Goal: Information Seeking & Learning: Learn about a topic

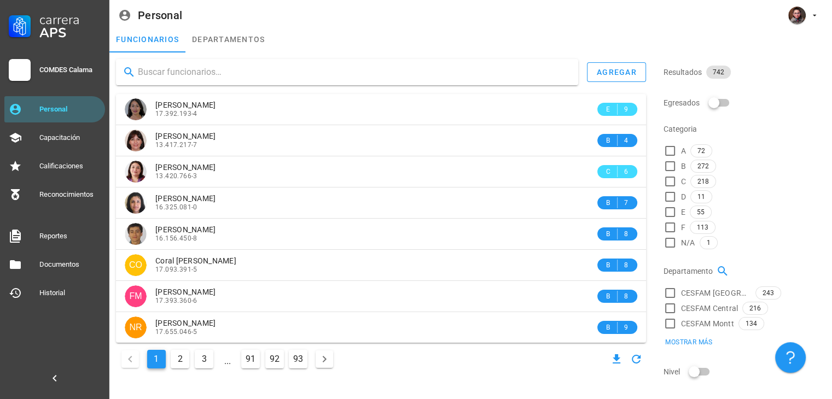
click at [174, 74] on input "text" at bounding box center [354, 72] width 432 height 18
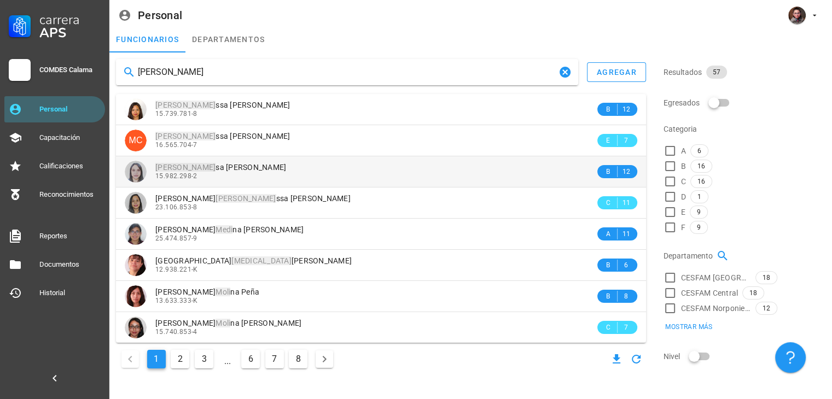
type input "[PERSON_NAME]"
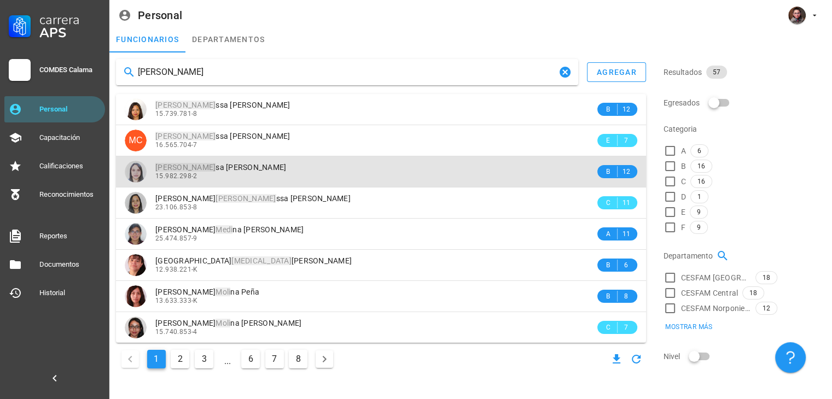
click at [219, 174] on div "15.982.298-2" at bounding box center [375, 176] width 440 height 8
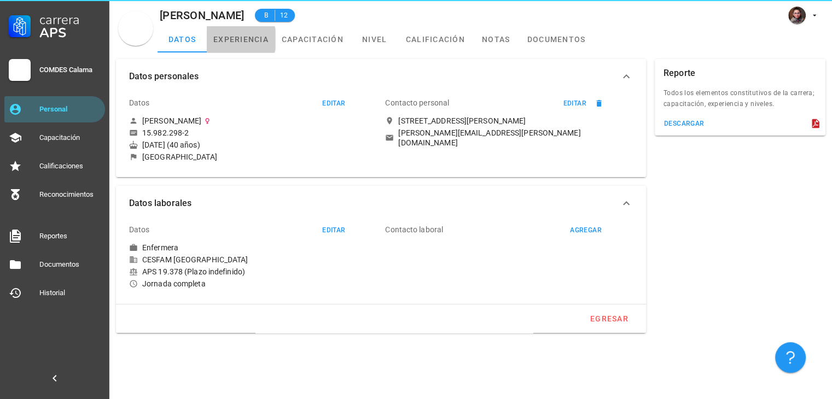
click at [228, 43] on link "experiencia" at bounding box center [241, 39] width 68 height 26
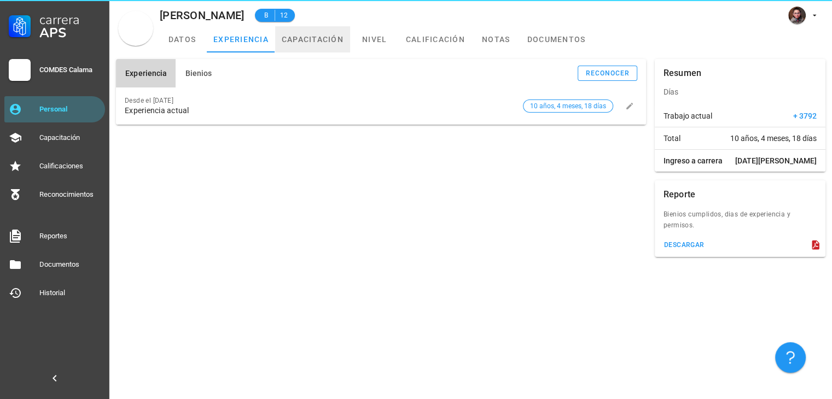
click at [298, 43] on link "capacitación" at bounding box center [312, 39] width 75 height 26
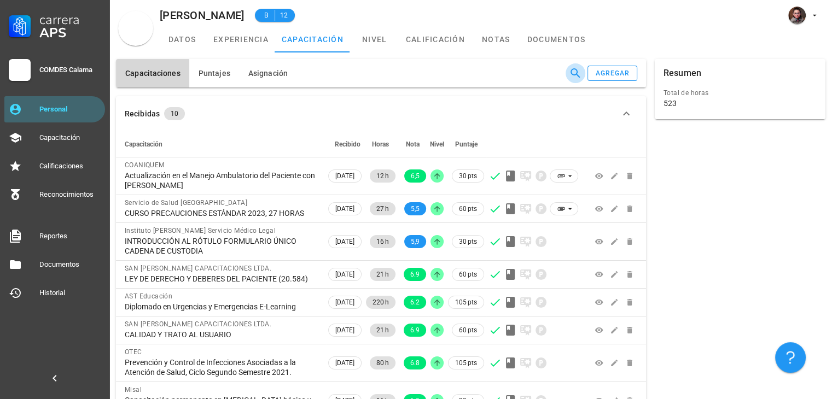
click at [573, 67] on icon "button" at bounding box center [575, 73] width 13 height 13
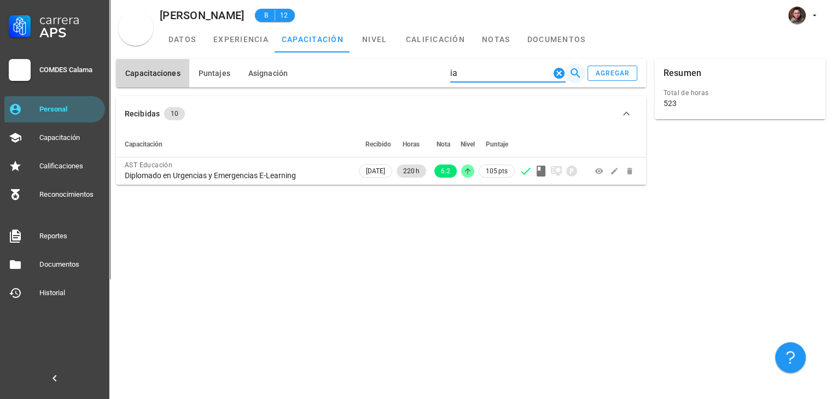
type input "i"
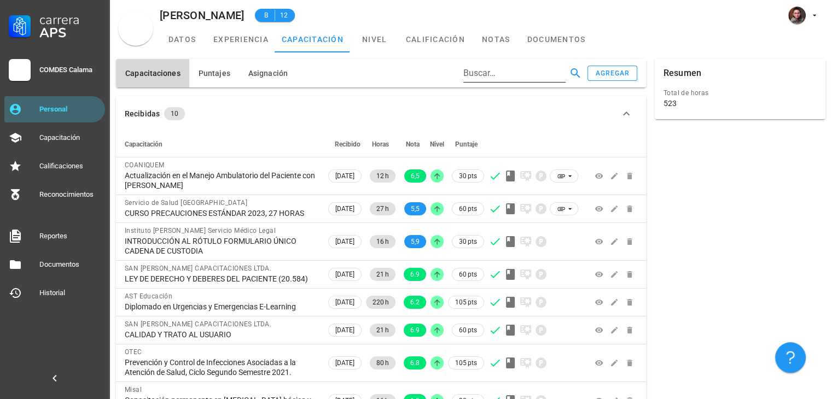
click at [483, 78] on input "Buscar…" at bounding box center [513, 74] width 100 height 18
click at [484, 76] on input "I" at bounding box center [500, 74] width 100 height 18
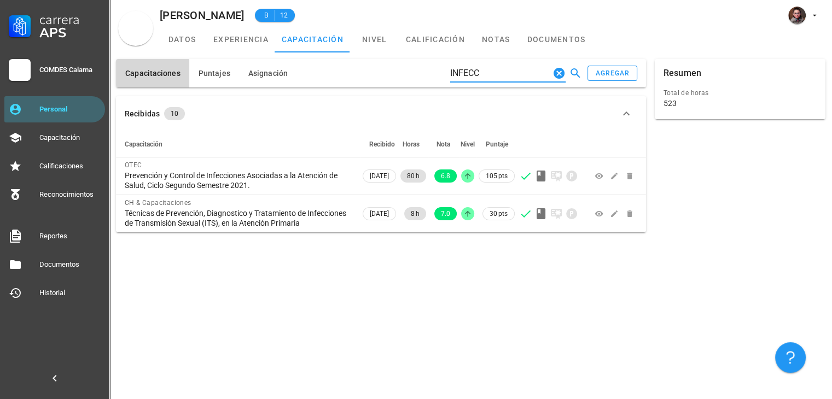
type input "INFECC"
click at [328, 281] on div "Capacitaciones [GEOGRAPHIC_DATA] Asignación INFECC agregar Recibidas 10 Capacit…" at bounding box center [470, 226] width 723 height 347
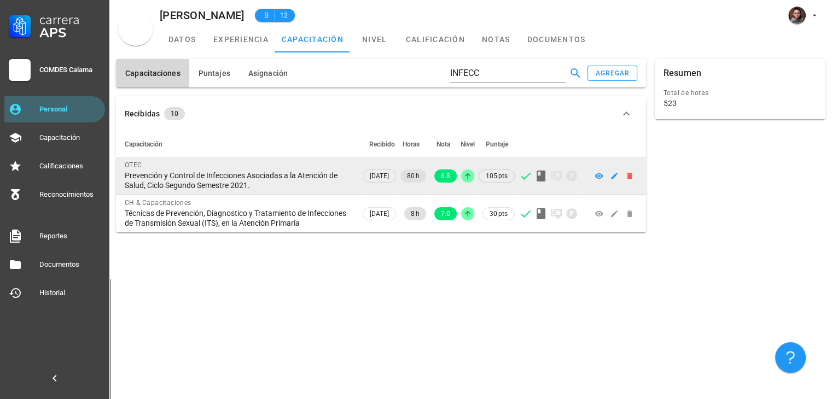
click at [137, 176] on div "Prevención y Control de Infecciones Asociadas a la Atención de Salud, Ciclo Seg…" at bounding box center [238, 181] width 227 height 20
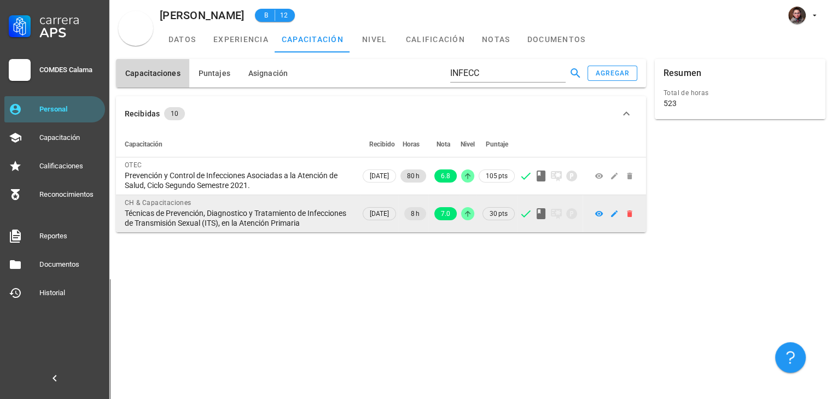
drag, startPoint x: 125, startPoint y: 176, endPoint x: 160, endPoint y: 240, distance: 73.7
click at [160, 233] on tbody "OTEC Prevención y Control de Infecciones Asociadas a la Atención de Salud, Cicl…" at bounding box center [381, 195] width 530 height 75
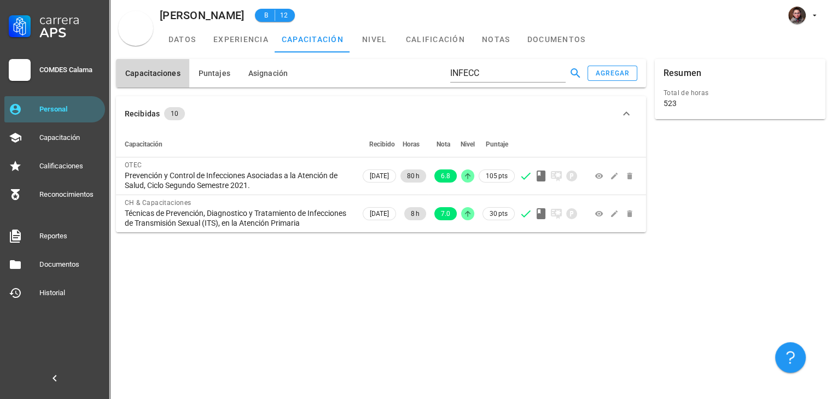
click at [183, 297] on div "Capacitaciones [GEOGRAPHIC_DATA] Asignación INFECC agregar Recibidas 10 Capacit…" at bounding box center [470, 226] width 723 height 347
click at [185, 296] on div "Capacitaciones [GEOGRAPHIC_DATA] Asignación INFECC agregar Recibidas 10 Capacit…" at bounding box center [470, 226] width 723 height 347
